Goal: Task Accomplishment & Management: Manage account settings

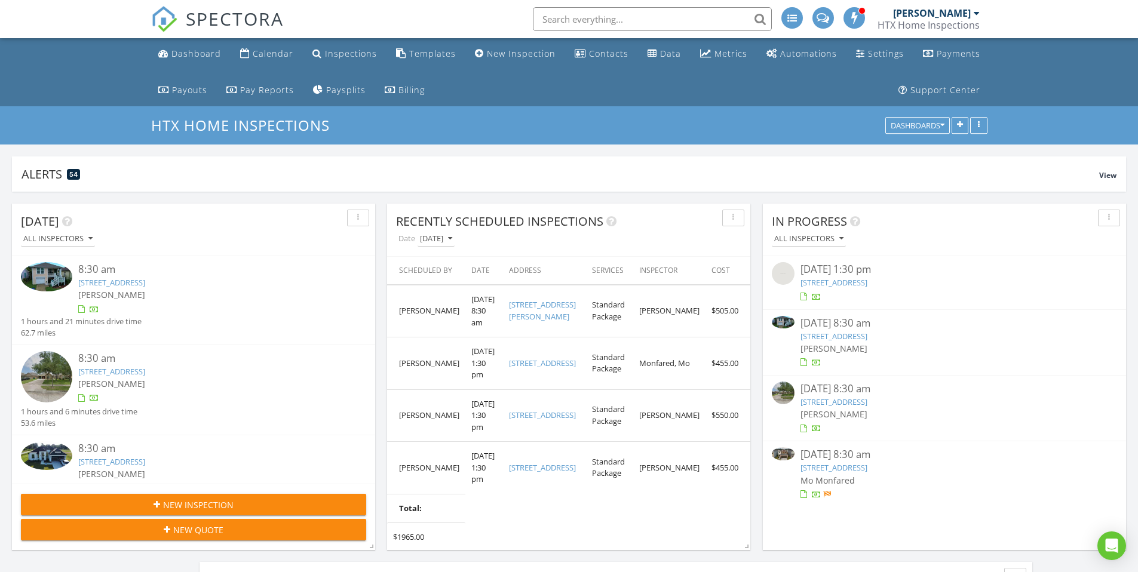
scroll to position [1971, 1156]
click at [817, 461] on div "[DATE] 8:30 am" at bounding box center [944, 454] width 288 height 15
click at [817, 461] on div "08/27/25 8:30 am" at bounding box center [944, 454] width 288 height 15
click at [836, 454] on div "08/27/25 8:30 am" at bounding box center [944, 454] width 288 height 15
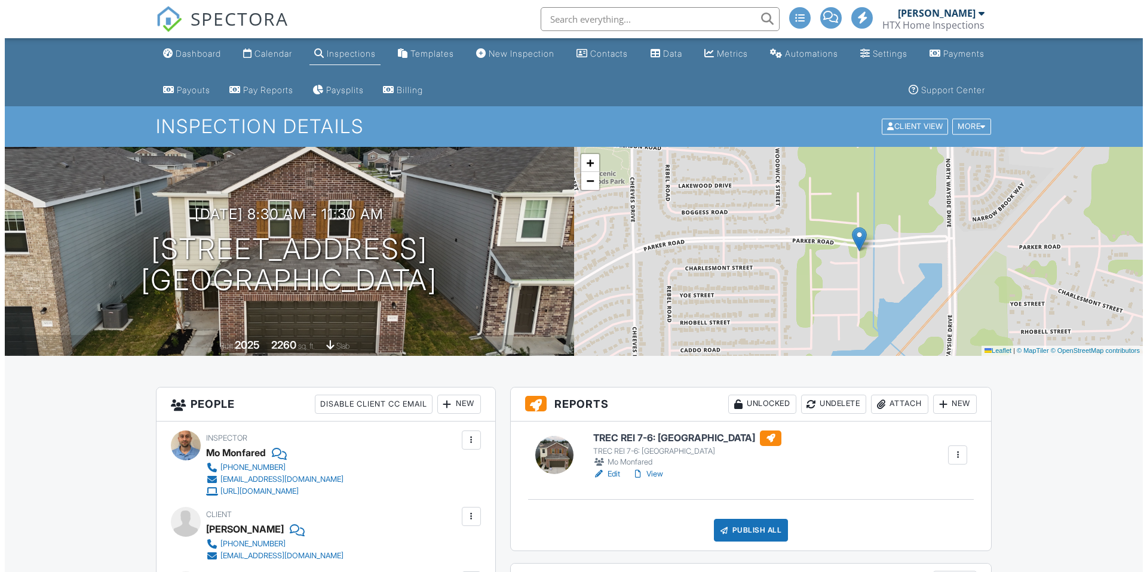
scroll to position [2, 0]
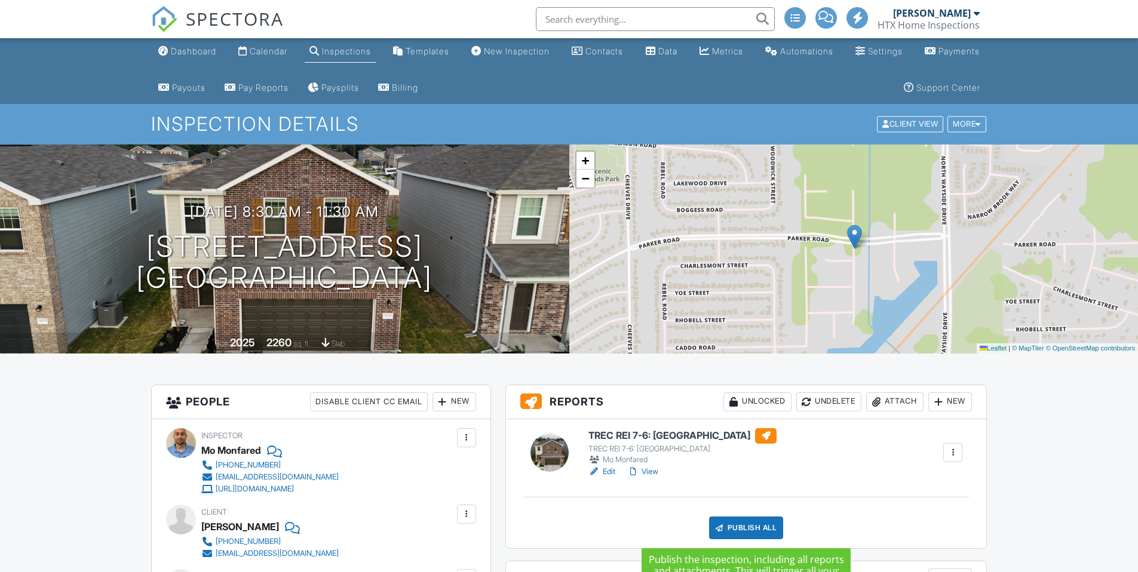
click at [741, 528] on div "Publish All" at bounding box center [746, 528] width 75 height 23
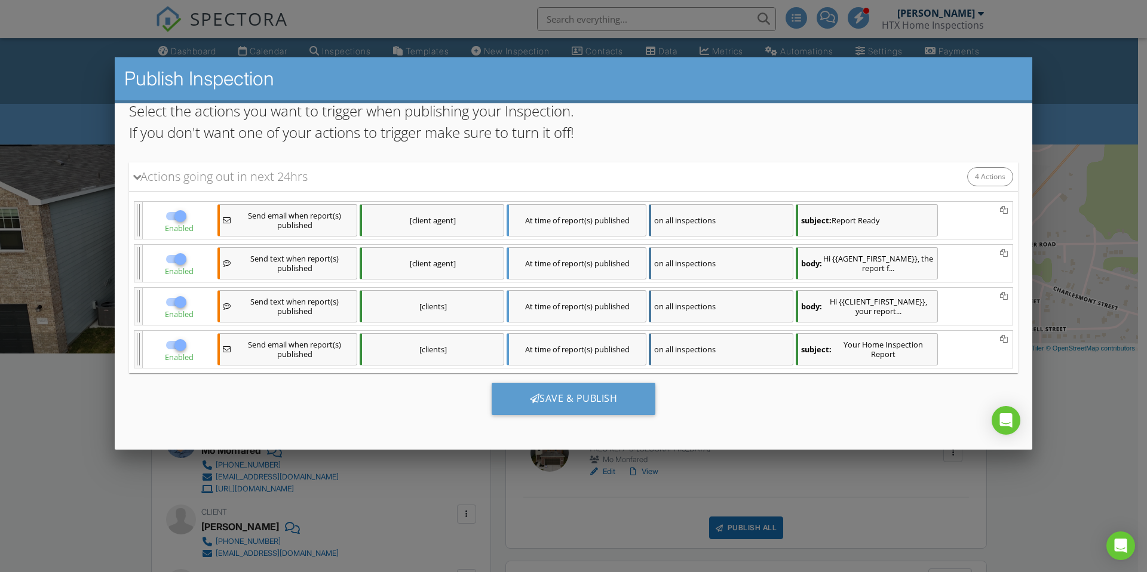
scroll to position [97, 0]
click at [571, 398] on div "Save & Publish" at bounding box center [573, 397] width 164 height 32
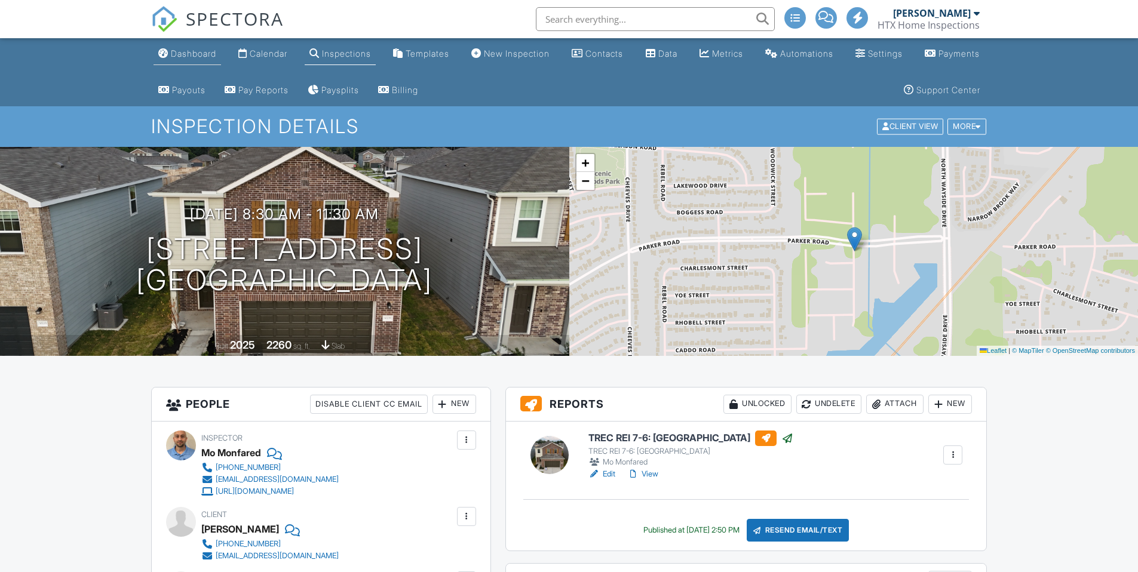
click at [188, 56] on div "Dashboard" at bounding box center [193, 53] width 45 height 10
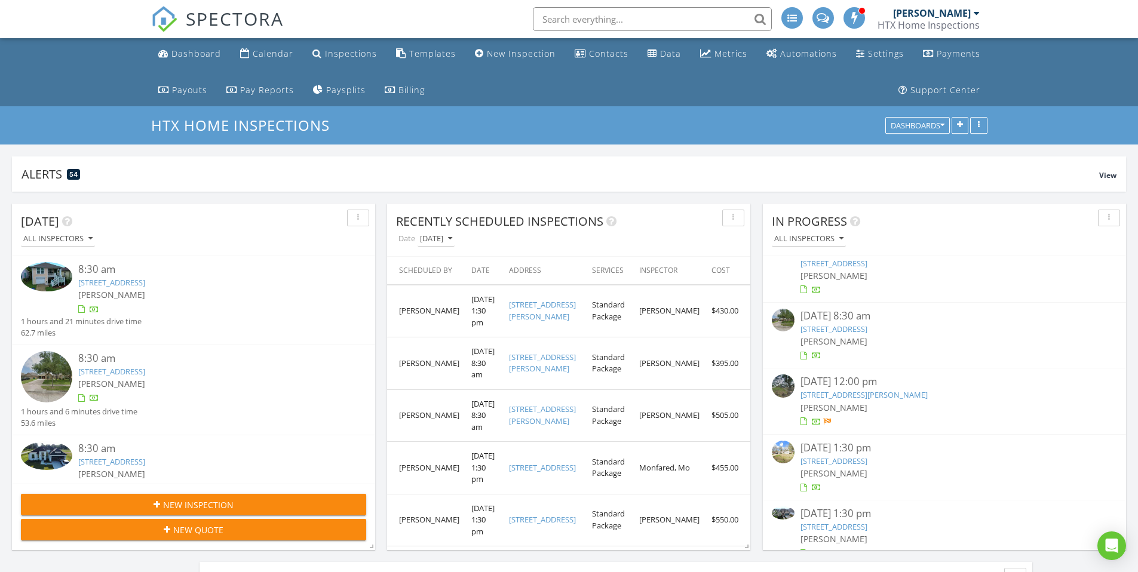
scroll to position [88, 0]
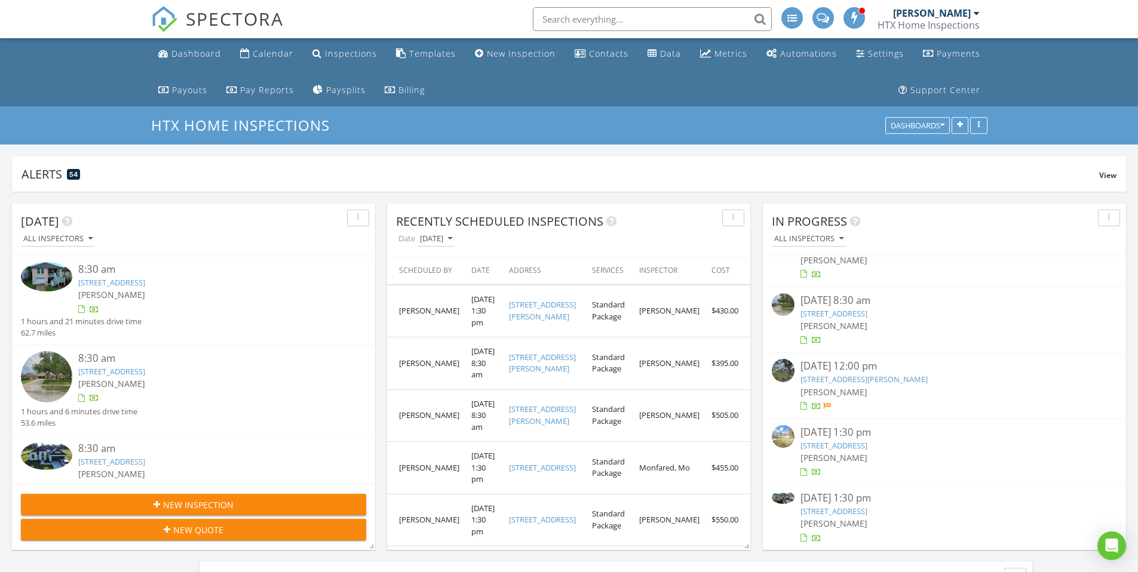
click at [817, 364] on div "08/27/25 12:00 pm" at bounding box center [944, 366] width 288 height 15
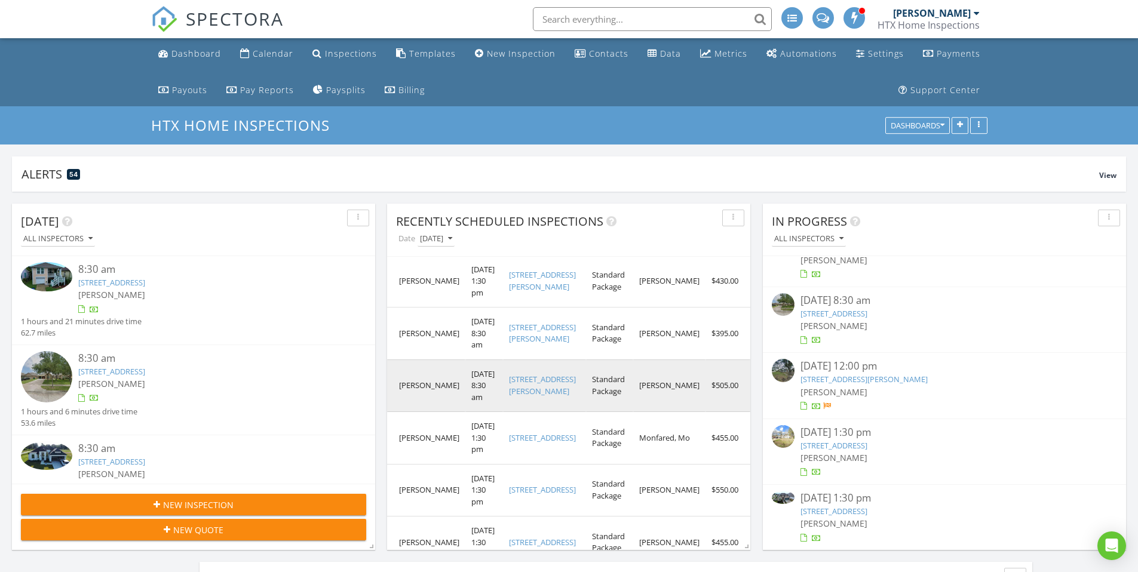
scroll to position [30, 0]
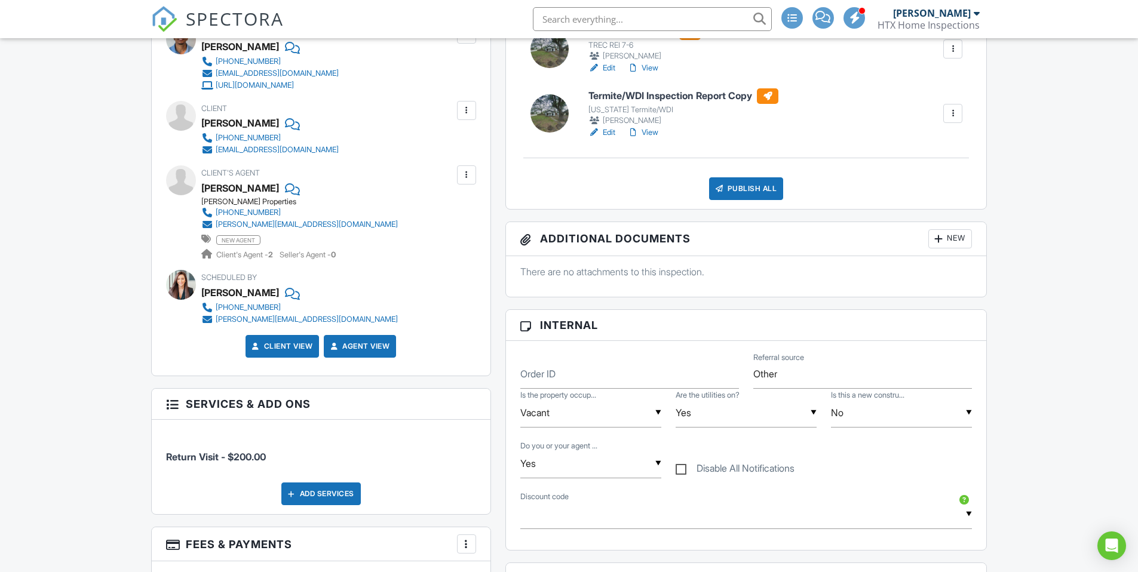
scroll to position [227, 0]
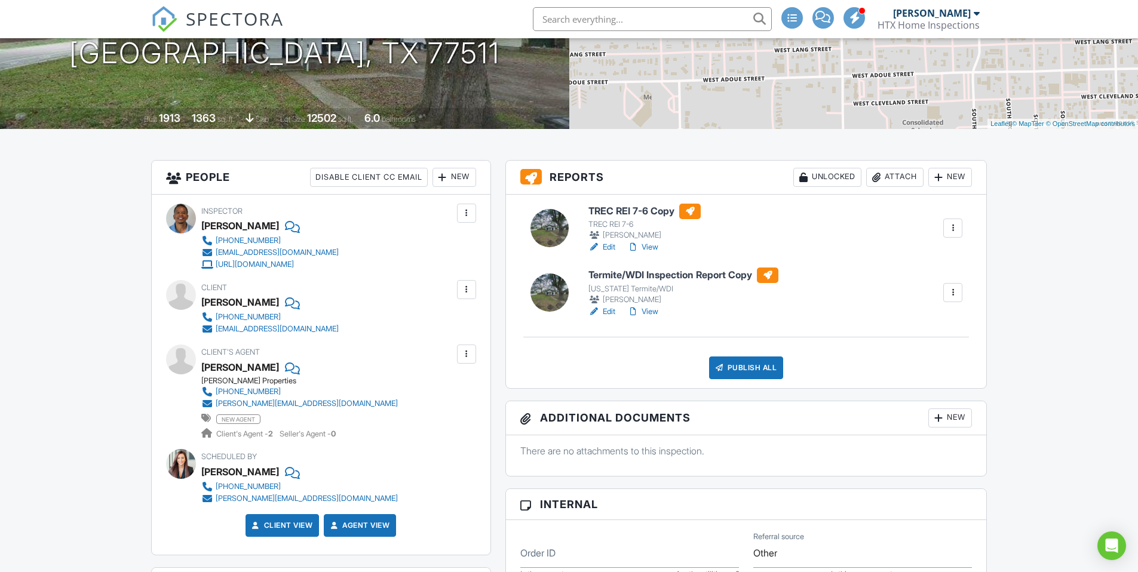
click at [650, 277] on h6 "Termite/WDI Inspection Report Copy" at bounding box center [683, 276] width 190 height 16
click at [628, 210] on h6 "TREC REI 7-6 Copy" at bounding box center [644, 212] width 112 height 16
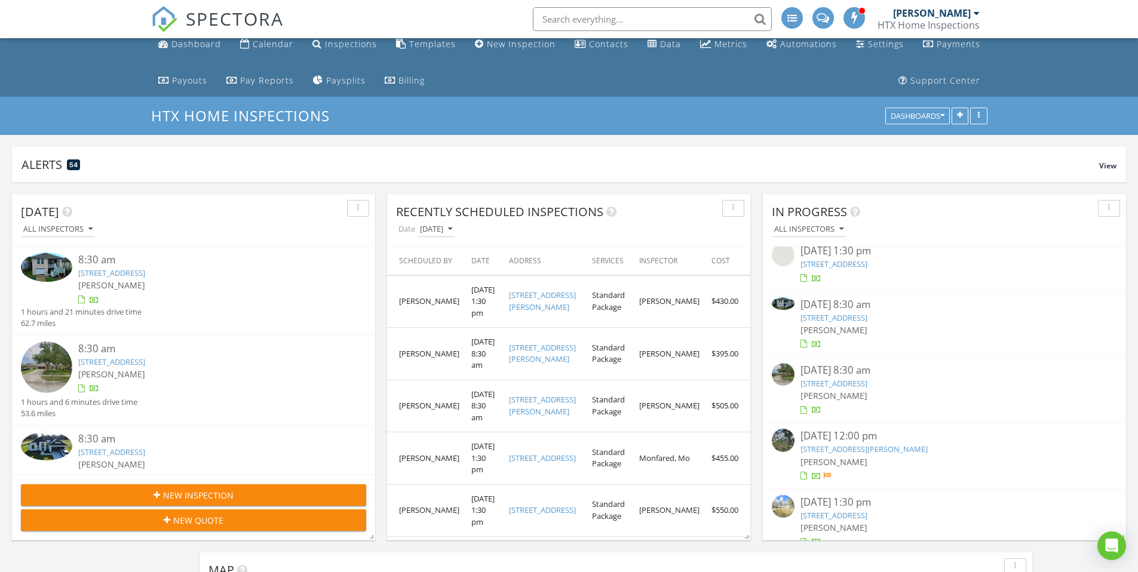
scroll to position [30, 0]
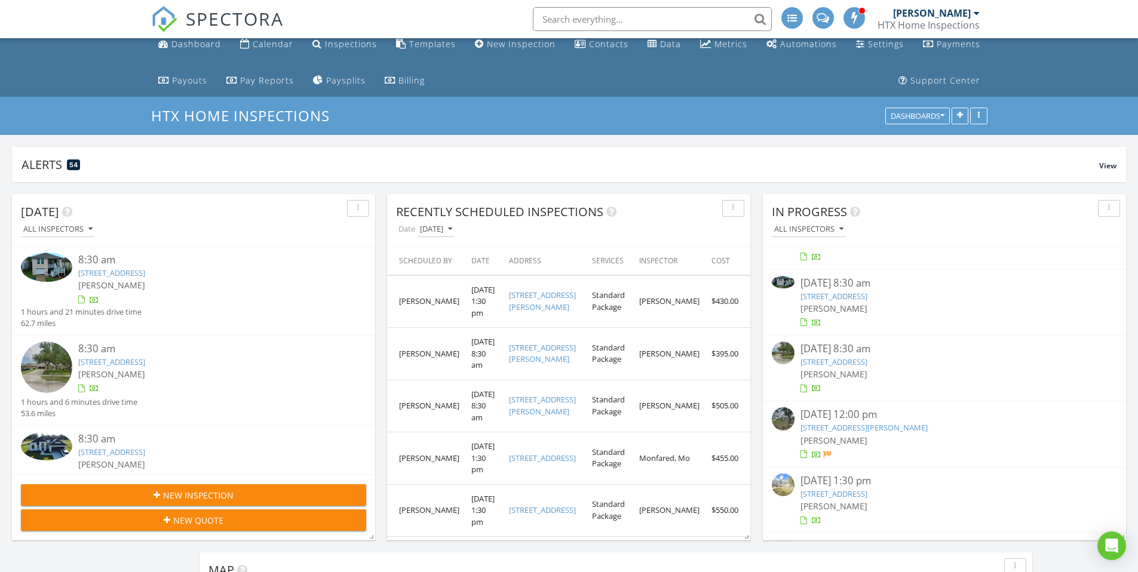
click at [834, 419] on div "[DATE] 12:00 pm" at bounding box center [944, 414] width 288 height 15
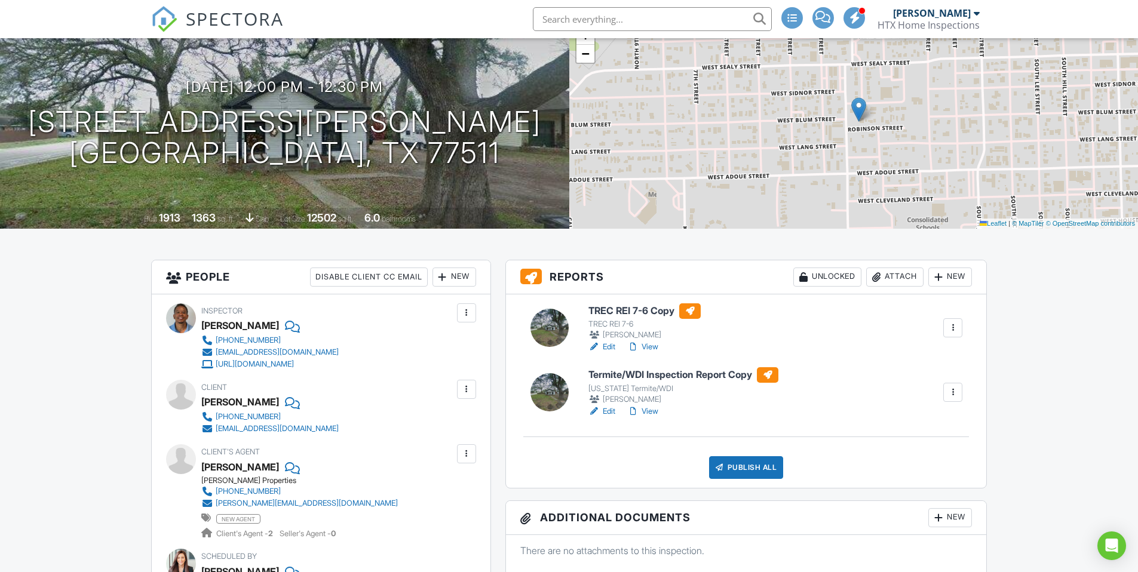
scroll to position [127, 0]
click at [632, 308] on h6 "TREC REI 7-6 Copy" at bounding box center [644, 312] width 112 height 16
